Goal: Information Seeking & Learning: Understand process/instructions

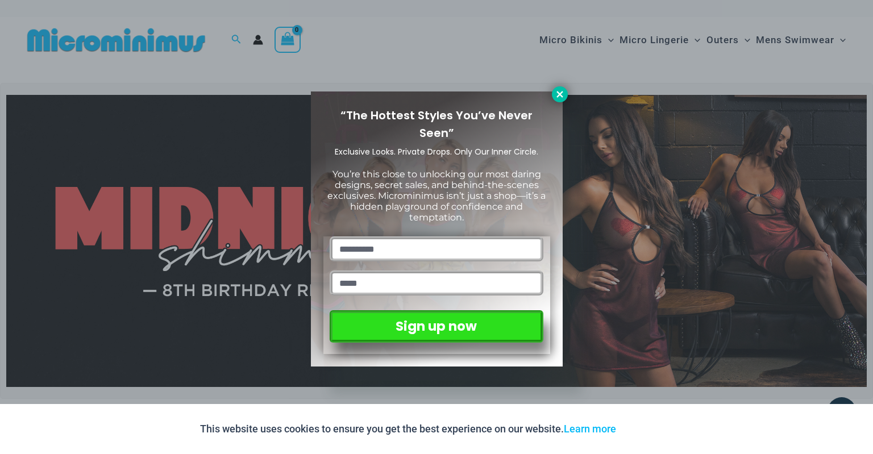
click at [560, 98] on icon at bounding box center [560, 94] width 10 height 10
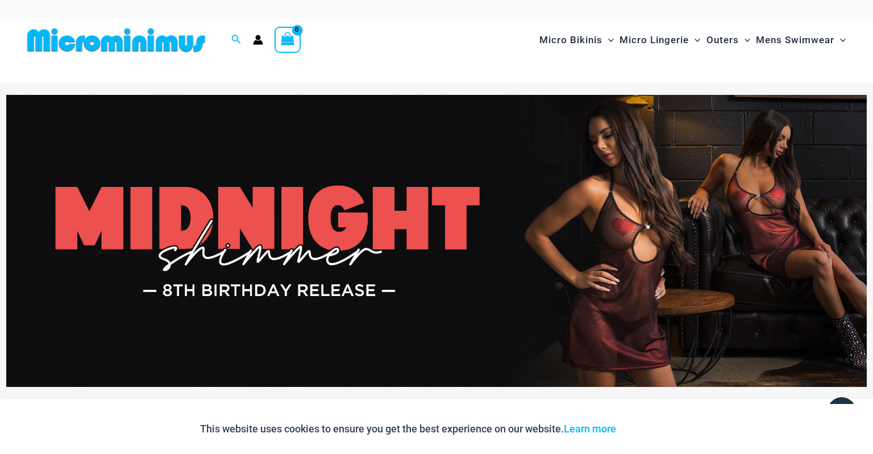
click at [427, 255] on img at bounding box center [436, 241] width 860 height 293
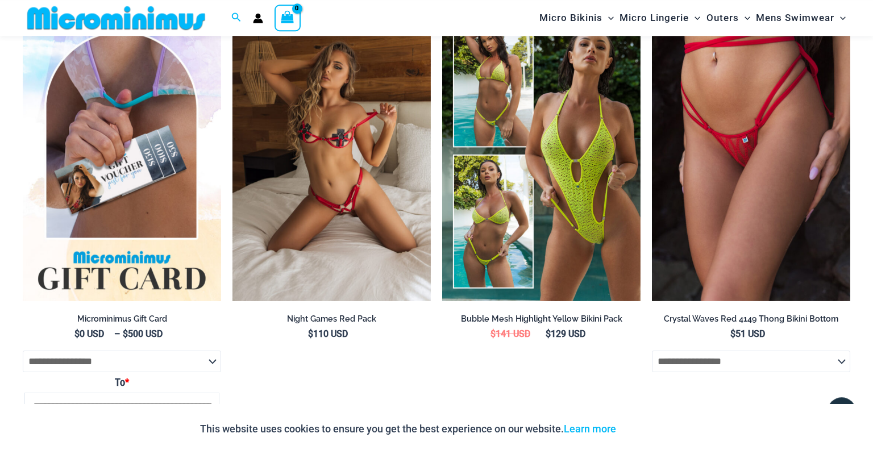
scroll to position [2207, 0]
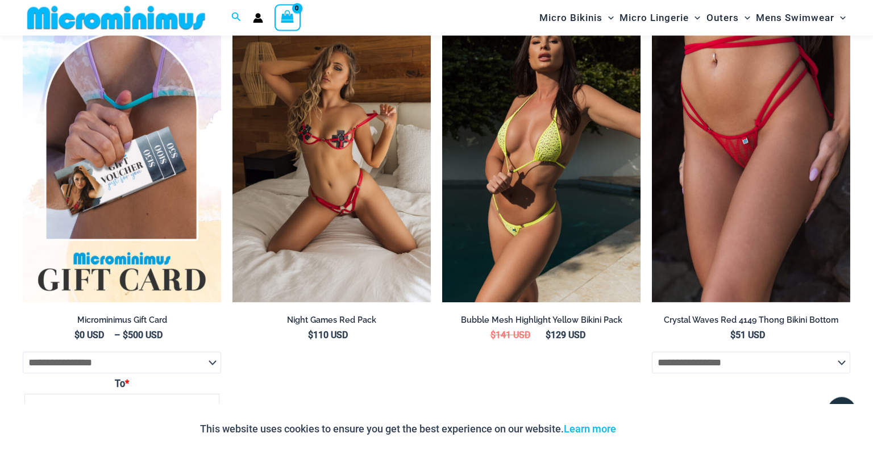
click at [563, 234] on img at bounding box center [541, 154] width 198 height 298
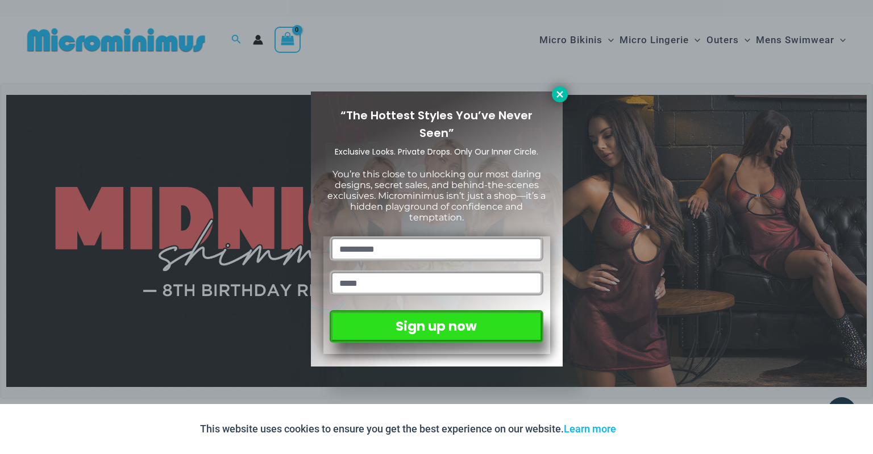
click at [559, 101] on button at bounding box center [560, 94] width 16 height 16
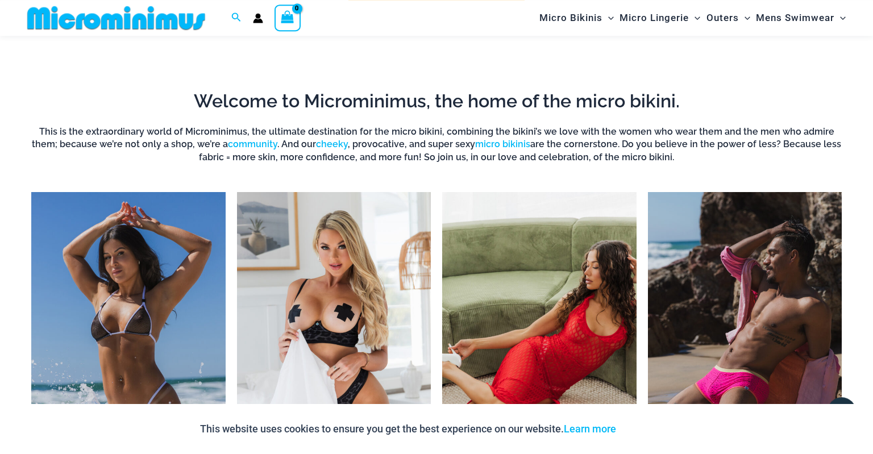
scroll to position [747, 0]
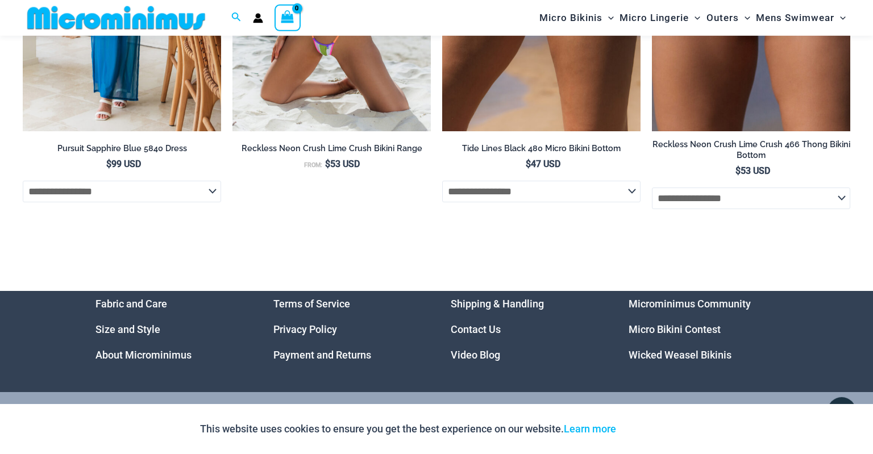
scroll to position [3876, 0]
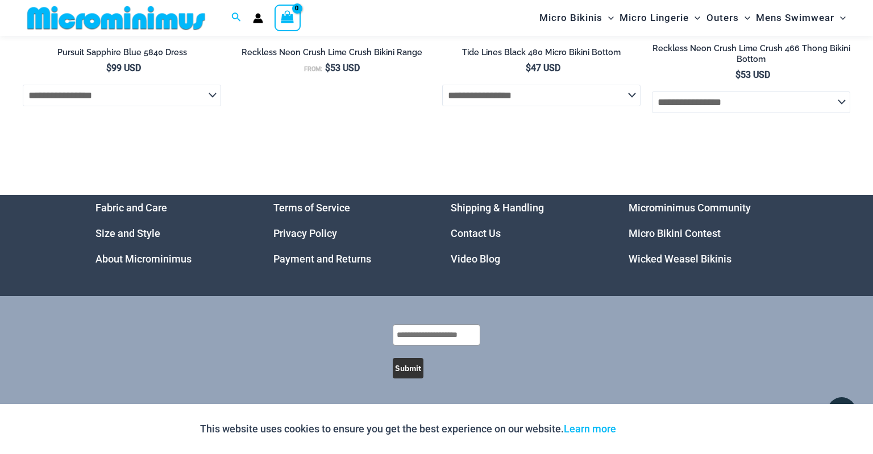
click at [483, 204] on link "Shipping & Handling" at bounding box center [497, 208] width 93 height 12
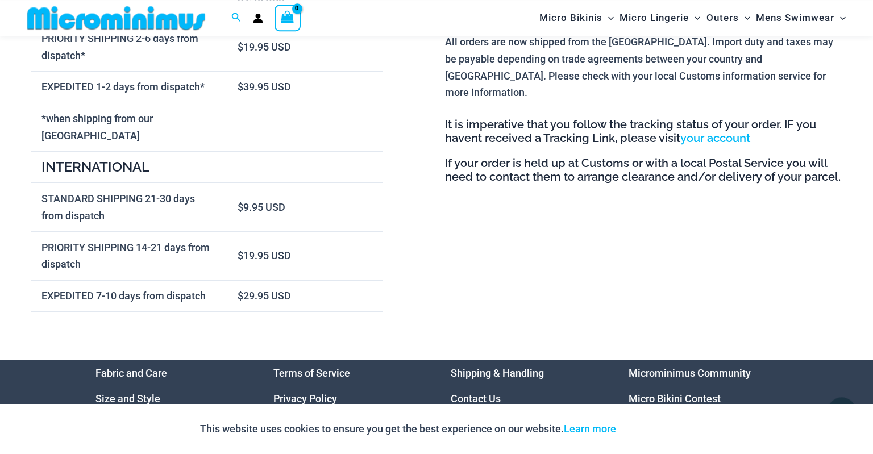
scroll to position [522, 0]
